Goal: Information Seeking & Learning: Learn about a topic

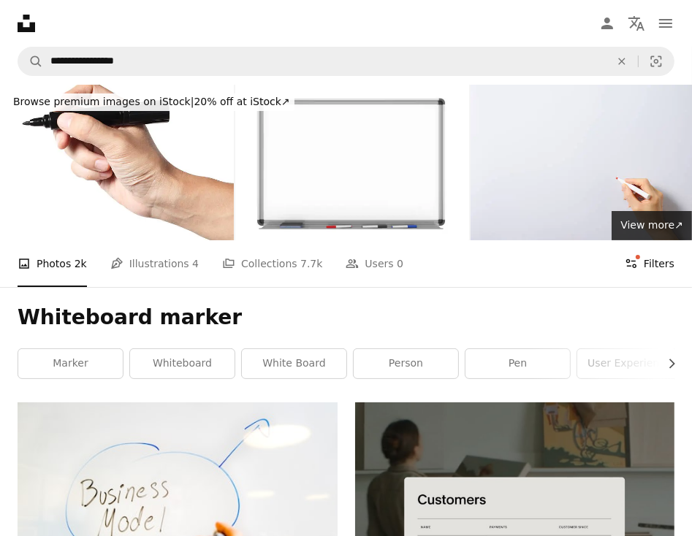
click at [641, 240] on button "Filters Filters" at bounding box center [649, 263] width 50 height 47
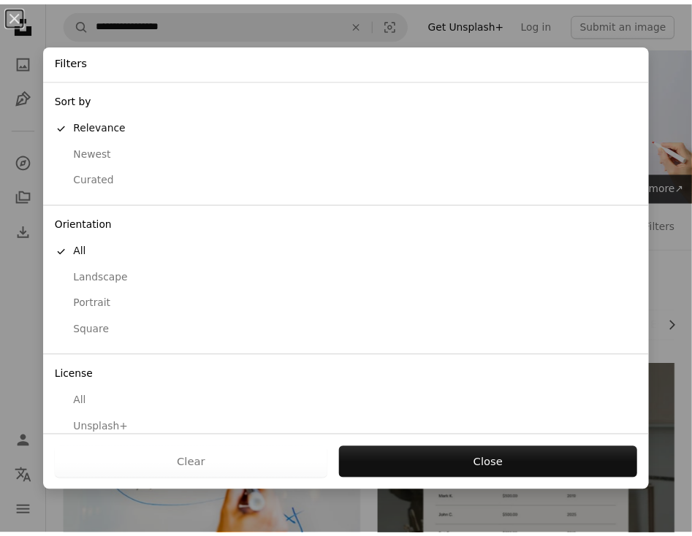
scroll to position [42, 0]
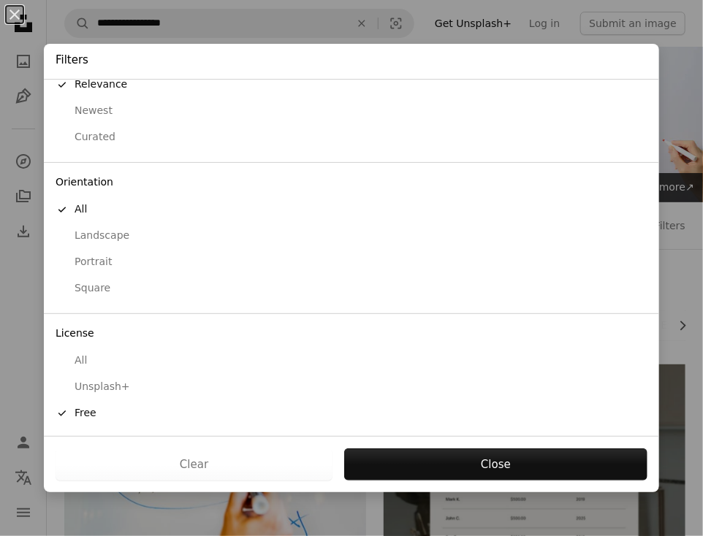
click at [80, 370] on button "All" at bounding box center [351, 361] width 615 height 26
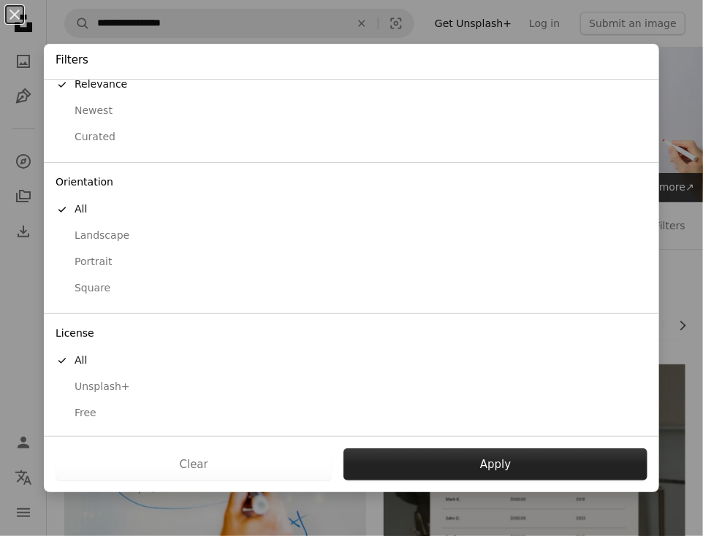
click at [390, 466] on button "Apply" at bounding box center [495, 464] width 304 height 32
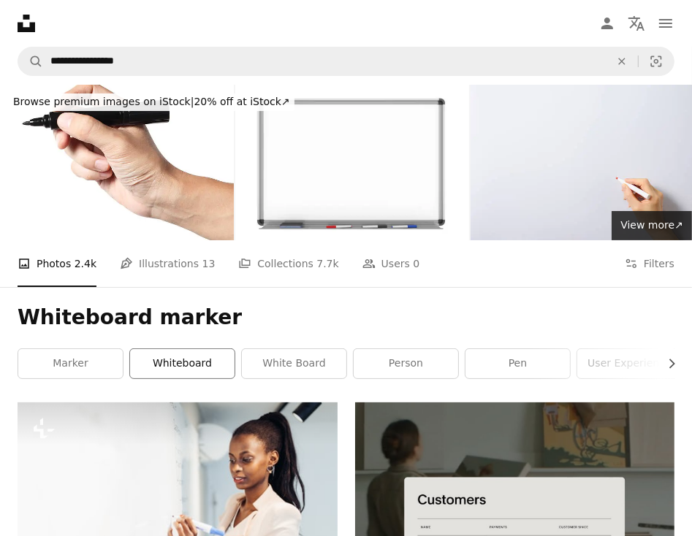
click at [234, 349] on link "whiteboard" at bounding box center [182, 363] width 104 height 29
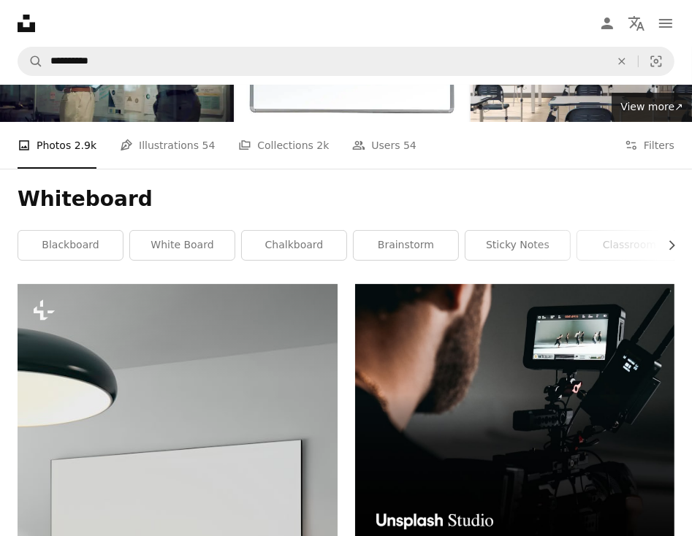
scroll to position [20, 0]
